Goal: Check status: Check status

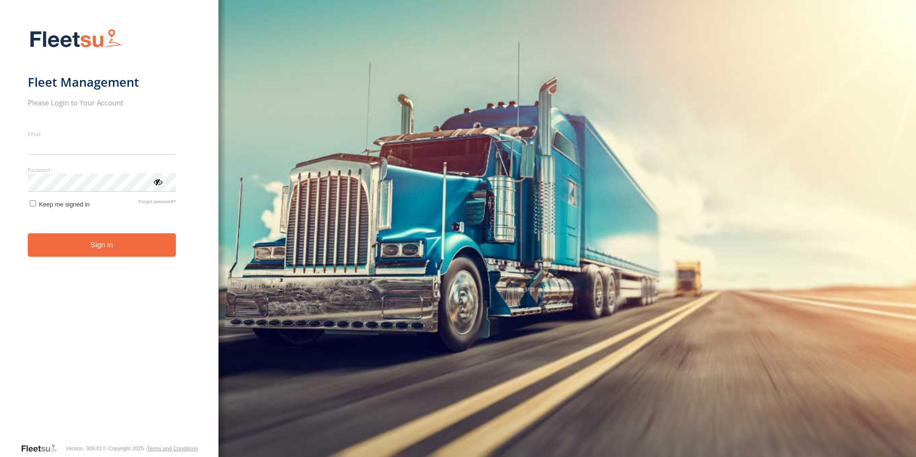
type input "**********"
click at [110, 247] on button "Sign in" at bounding box center [102, 244] width 148 height 23
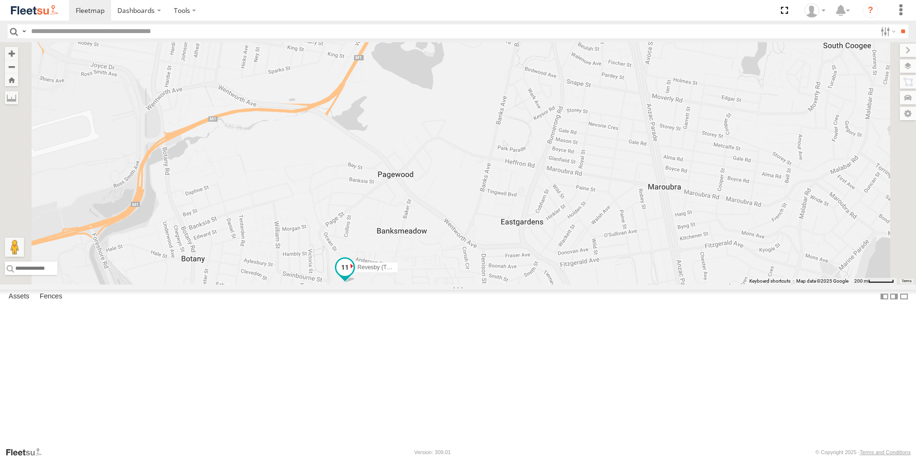
click at [354, 276] on span at bounding box center [344, 267] width 17 height 17
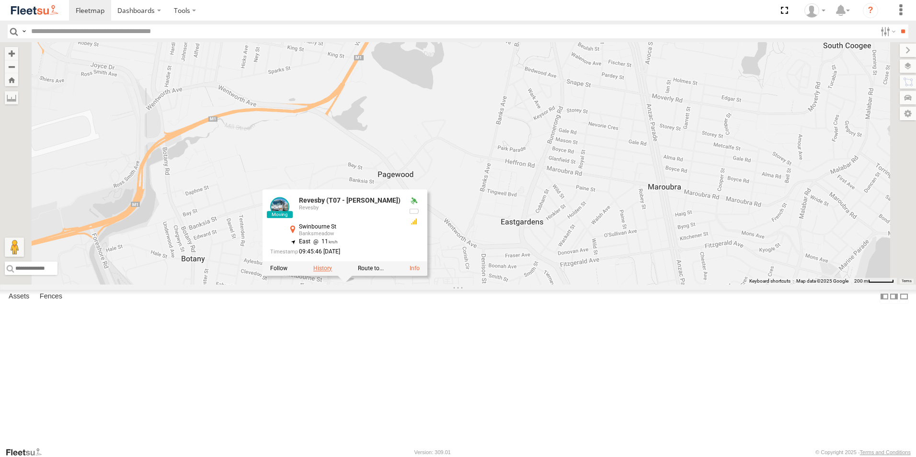
click at [332, 272] on label at bounding box center [322, 268] width 19 height 7
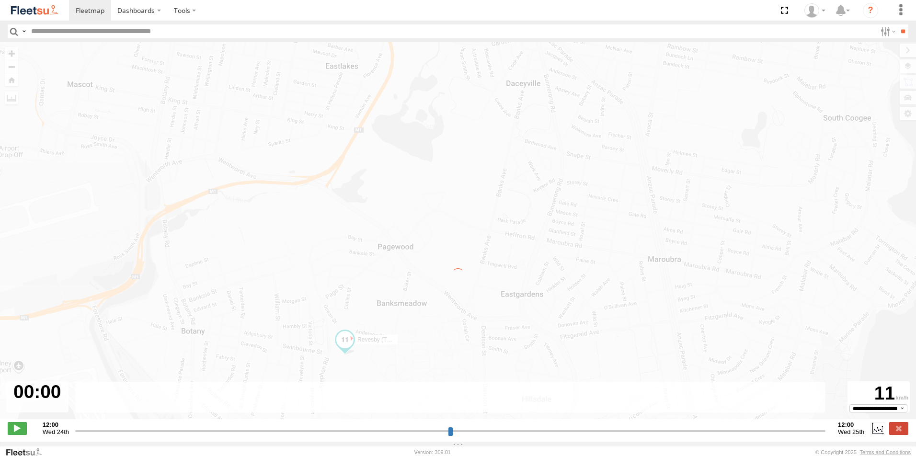
type input "**********"
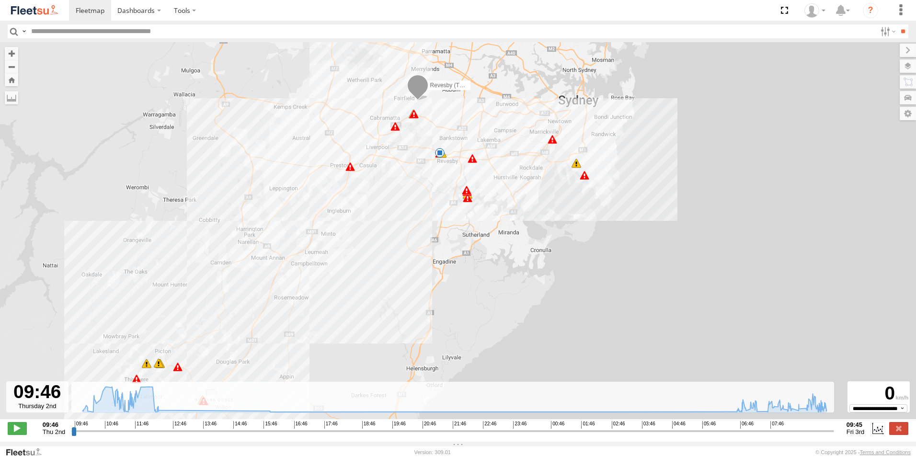
drag, startPoint x: 637, startPoint y: 242, endPoint x: 531, endPoint y: 256, distance: 107.4
click at [531, 256] on div "Revesby (T07 - Dave) 10:00 Thu 10:00 Thu 10:15 Thu 10:56 Thu 11:07 Thu 11:25 Th…" at bounding box center [458, 235] width 916 height 387
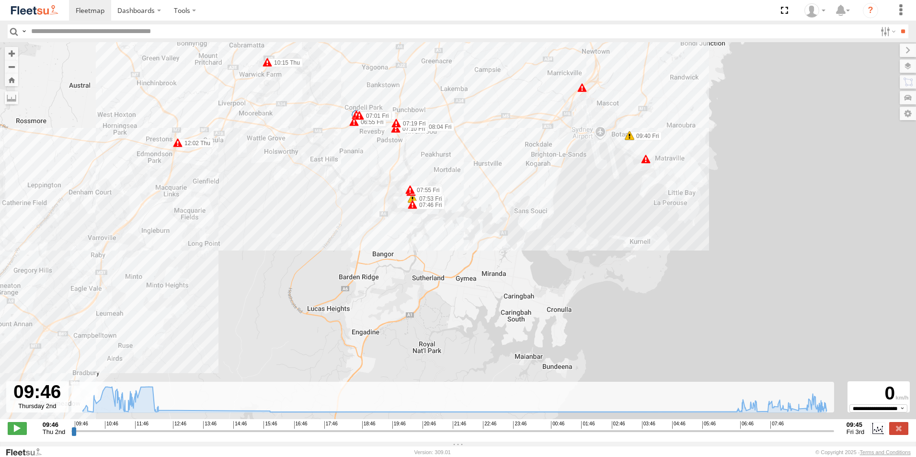
drag, startPoint x: 646, startPoint y: 157, endPoint x: 611, endPoint y: 178, distance: 40.9
click at [611, 178] on div "Revesby (T07 - Dave) 10:00 Thu 10:00 Thu 10:15 Thu 10:56 Thu 11:07 Thu 11:25 Th…" at bounding box center [458, 235] width 916 height 387
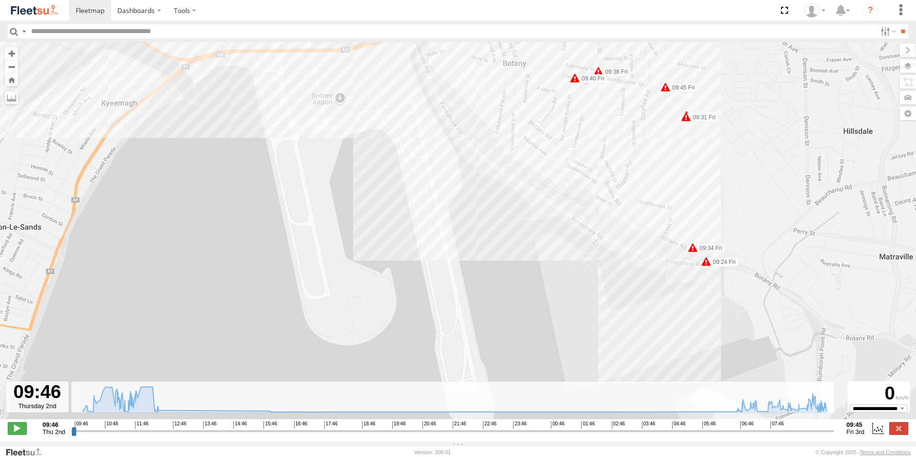
drag, startPoint x: 562, startPoint y: 130, endPoint x: 552, endPoint y: 165, distance: 36.3
click at [553, 165] on div "Revesby (T07 - Dave) 10:00 Thu 10:00 Thu 10:15 Thu 10:56 Thu 11:07 Thu 11:25 Th…" at bounding box center [458, 235] width 916 height 387
drag, startPoint x: 550, startPoint y: 151, endPoint x: 523, endPoint y: 219, distance: 72.7
click at [523, 219] on div "Revesby (T07 - Dave) 10:00 Thu 10:00 Thu 10:15 Thu 10:56 Thu 11:07 Thu 11:25 Th…" at bounding box center [458, 235] width 916 height 387
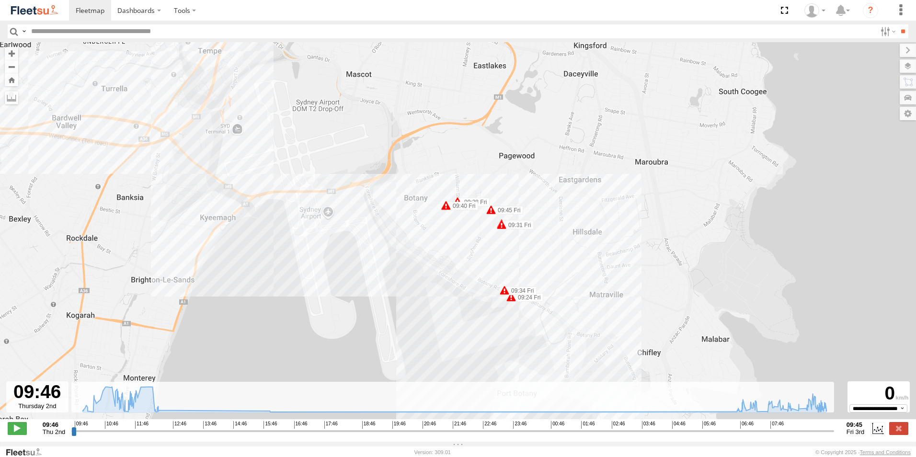
drag, startPoint x: 484, startPoint y: 269, endPoint x: 446, endPoint y: 234, distance: 51.2
click at [446, 234] on div "Revesby (T07 - Dave) 10:00 Thu 10:00 Thu 10:15 Thu 10:56 Thu 11:07 Thu 11:25 Th…" at bounding box center [458, 235] width 916 height 387
